Goal: Leave review/rating: Share an evaluation or opinion about a product, service, or content

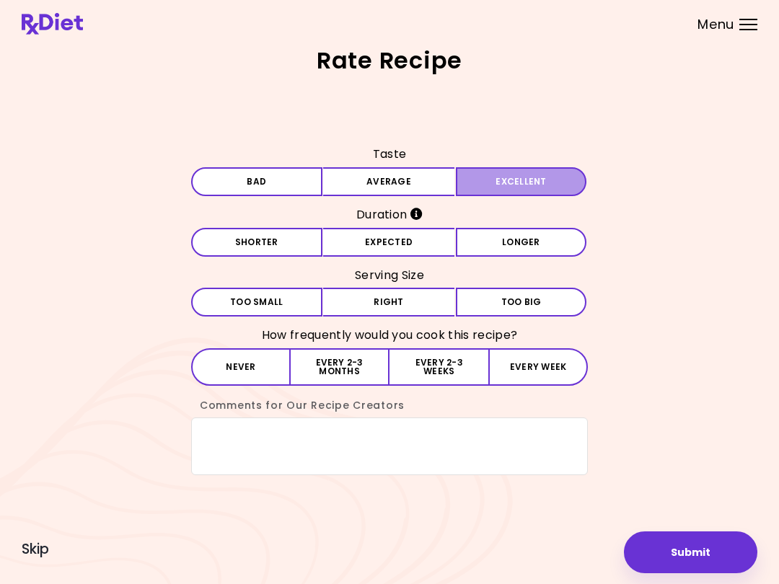
click at [509, 185] on button "Excellent" at bounding box center [521, 181] width 131 height 29
click at [718, 254] on div "Taste Bad Average Excellent Duration Shorter Expected Longer Serving Size Small…" at bounding box center [390, 309] width 736 height 332
click at [283, 240] on button "Shorter" at bounding box center [256, 242] width 131 height 29
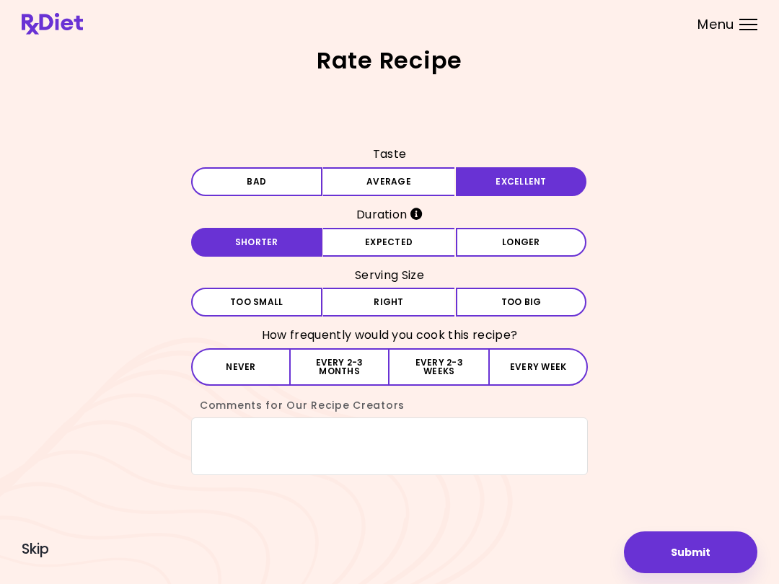
click at [407, 309] on button "Right" at bounding box center [388, 302] width 131 height 29
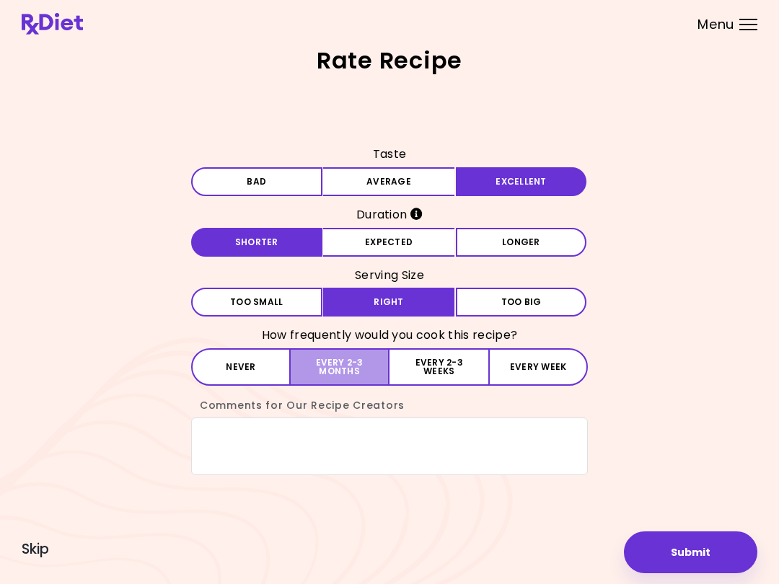
click at [355, 368] on button "Every 2-3 months" at bounding box center [340, 367] width 99 height 38
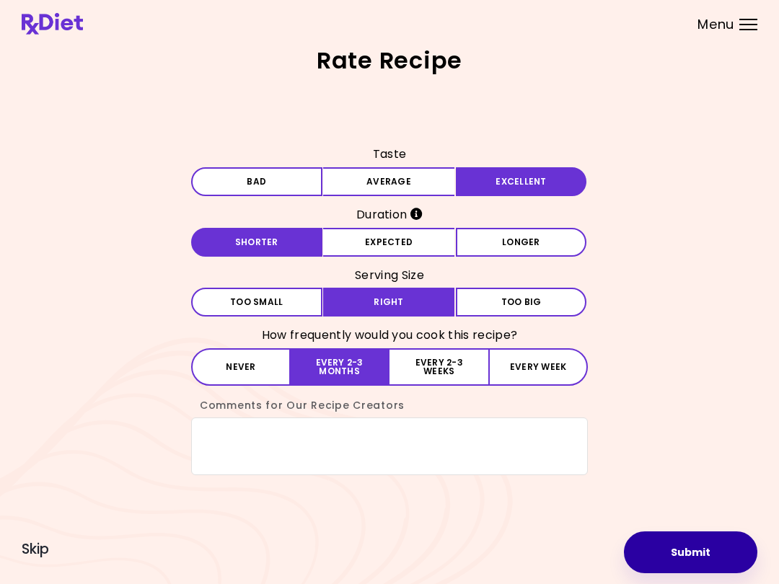
click at [691, 548] on button "Submit" at bounding box center [690, 553] width 133 height 42
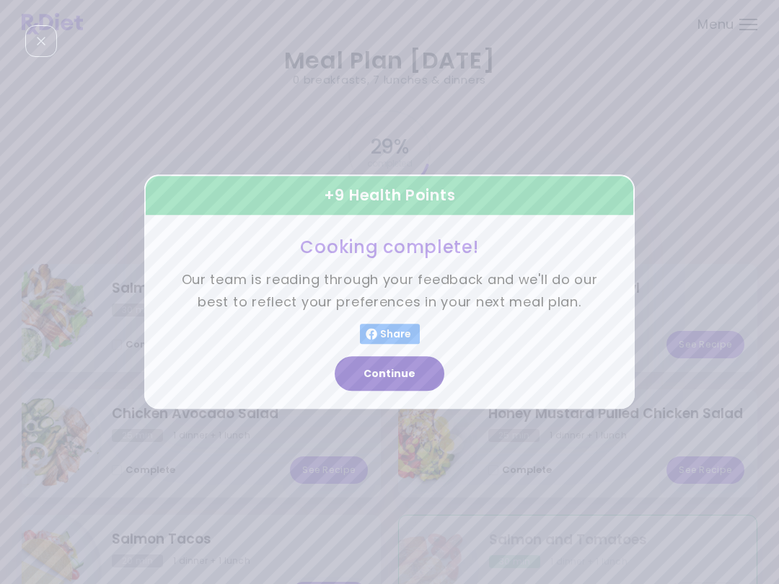
click at [390, 383] on button "Continue" at bounding box center [390, 374] width 110 height 35
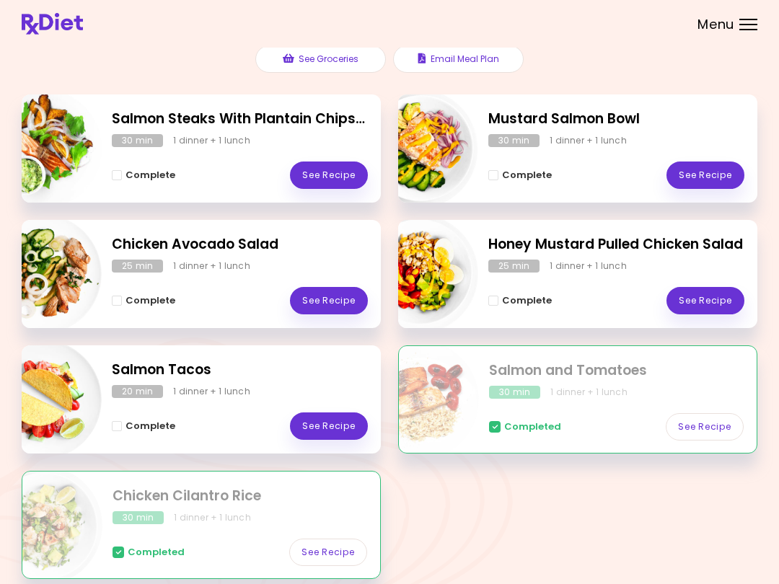
scroll to position [167, 0]
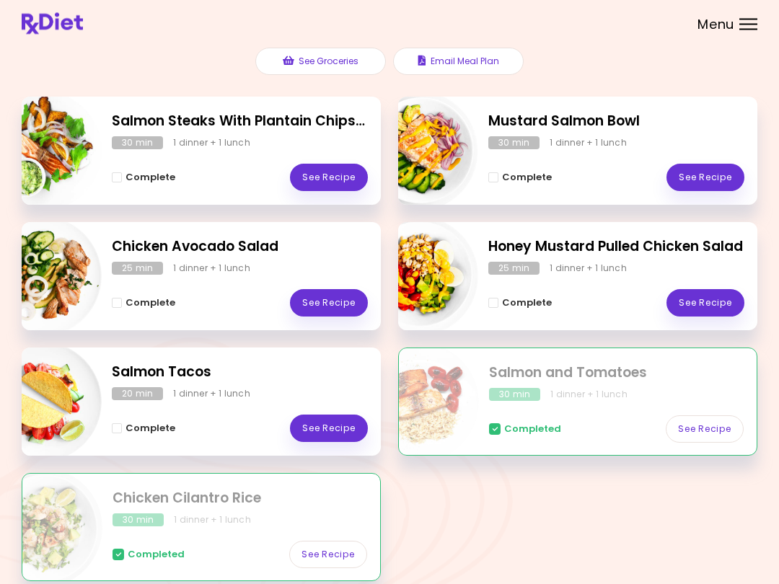
click at [335, 428] on link "See Recipe" at bounding box center [329, 428] width 78 height 27
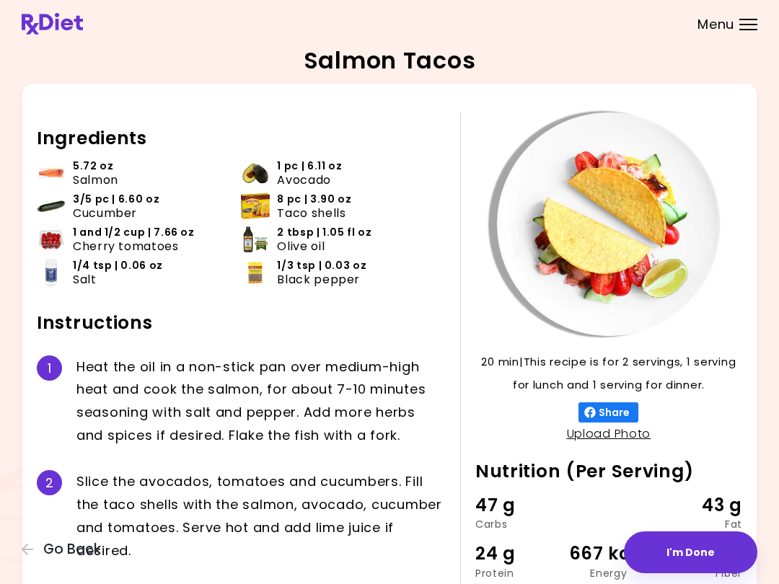
click at [734, 462] on h2 "Nutrition (Per Serving)" at bounding box center [608, 471] width 267 height 23
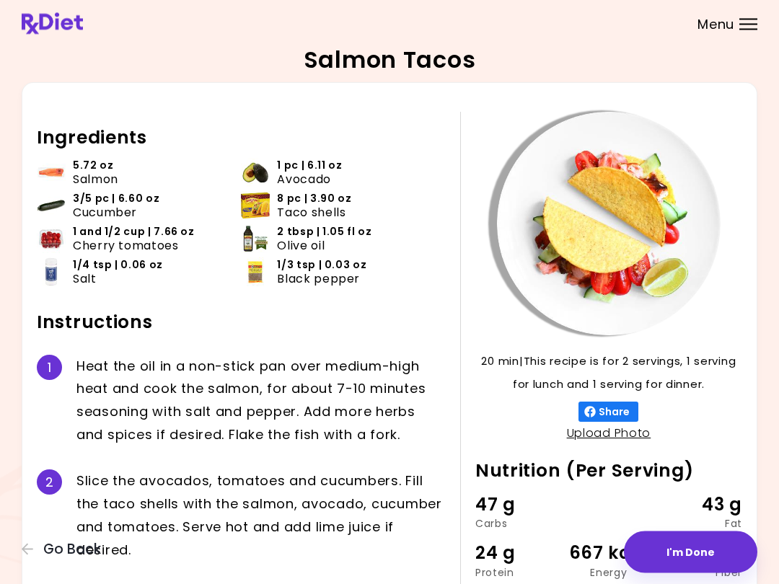
scroll to position [1, 0]
